Goal: Transaction & Acquisition: Book appointment/travel/reservation

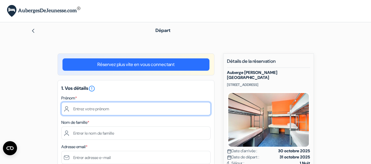
click at [94, 108] on input "text" at bounding box center [135, 108] width 149 height 13
type input "Lou"
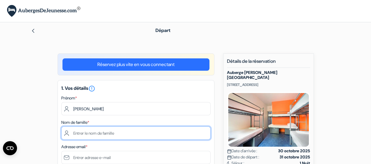
click at [86, 133] on input "text" at bounding box center [135, 132] width 149 height 13
type input "GRANGE"
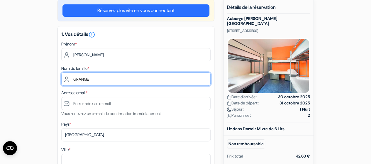
scroll to position [59, 0]
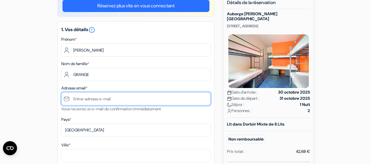
click at [94, 102] on input "text" at bounding box center [135, 98] width 149 height 13
type input "[EMAIL_ADDRESS][DOMAIN_NAME]"
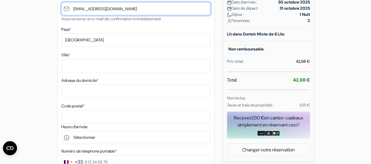
scroll to position [149, 0]
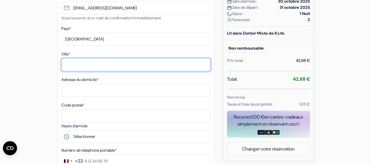
click at [83, 65] on input "Ville *" at bounding box center [135, 64] width 149 height 13
type input "GRAMMOJD"
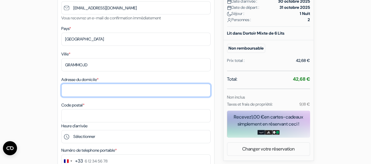
click at [74, 92] on input "Adresse du domicile *" at bounding box center [135, 90] width 149 height 13
type input "717 Chemin du Vernay"
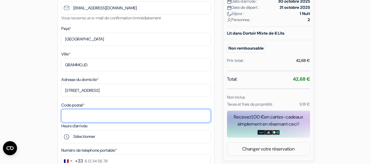
click at [72, 119] on input "Code postal *" at bounding box center [135, 115] width 149 height 13
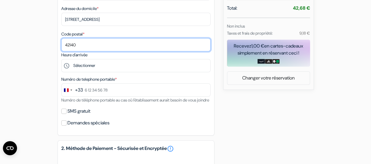
scroll to position [221, 0]
type input "42140"
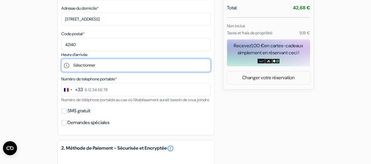
click at [81, 70] on select "Sélectionner 14:00 15:00 16:00 17:00 18:00 19:00 20:00 21:00 22:00 23:00" at bounding box center [135, 65] width 149 height 13
select select "18"
click at [61, 60] on select "Sélectionner 14:00 15:00 16:00 17:00 18:00 19:00 20:00 21:00 22:00 23:00" at bounding box center [135, 65] width 149 height 13
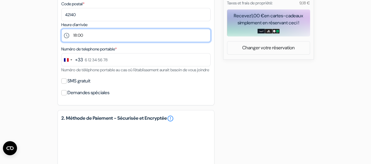
scroll to position [251, 0]
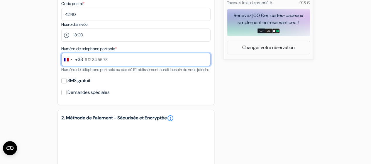
click at [93, 63] on input "text" at bounding box center [135, 59] width 149 height 13
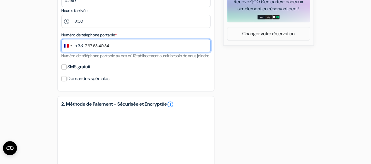
scroll to position [265, 0]
type input "7 67 63 40 34"
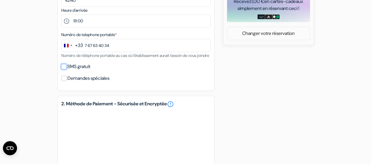
click at [63, 69] on input "SMS gratuit" at bounding box center [63, 66] width 5 height 5
checkbox input "true"
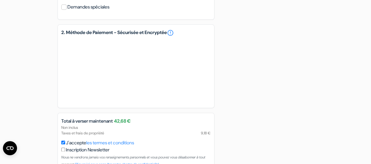
scroll to position [395, 0]
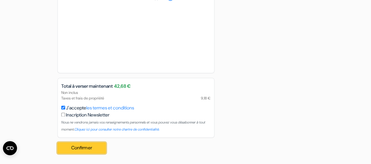
click at [72, 146] on button "Confirmer Loading..." at bounding box center [81, 147] width 49 height 11
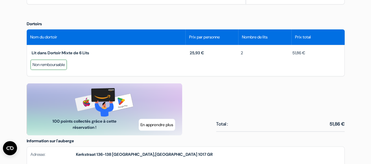
scroll to position [255, 0]
